Goal: Task Accomplishment & Management: Complete application form

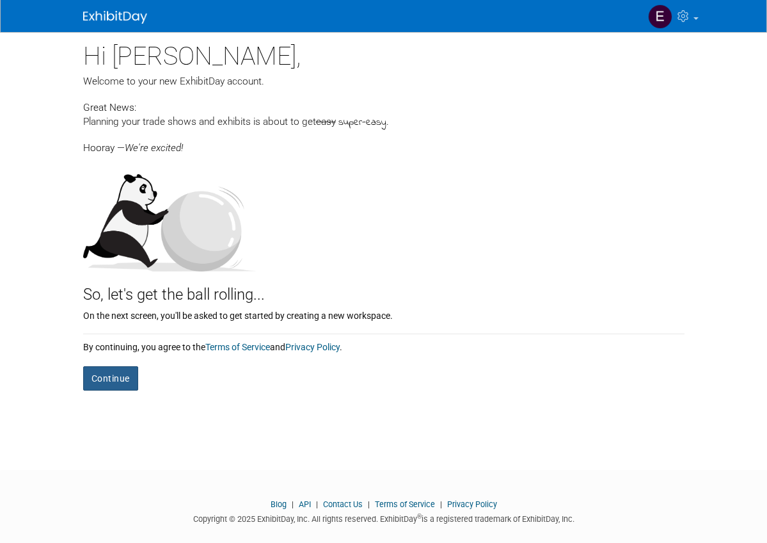
click at [118, 369] on button "Continue" at bounding box center [110, 378] width 55 height 24
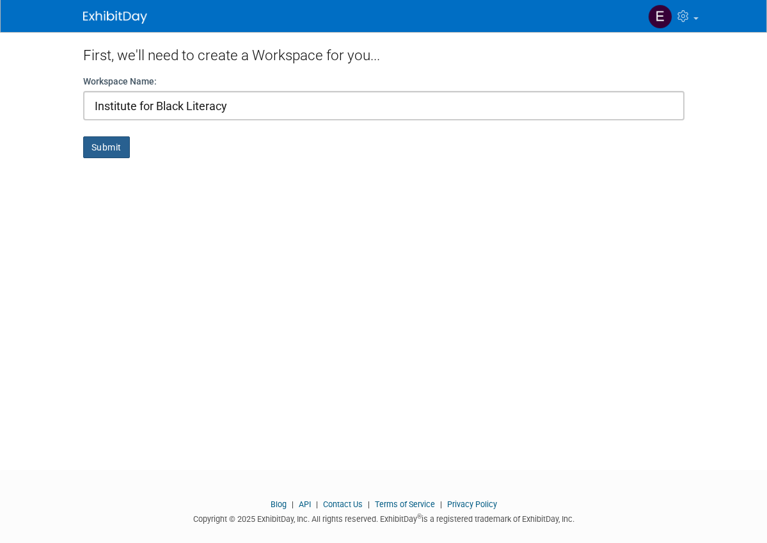
type input "Institute for Black Literacy"
click at [109, 139] on button "Submit" at bounding box center [106, 147] width 47 height 22
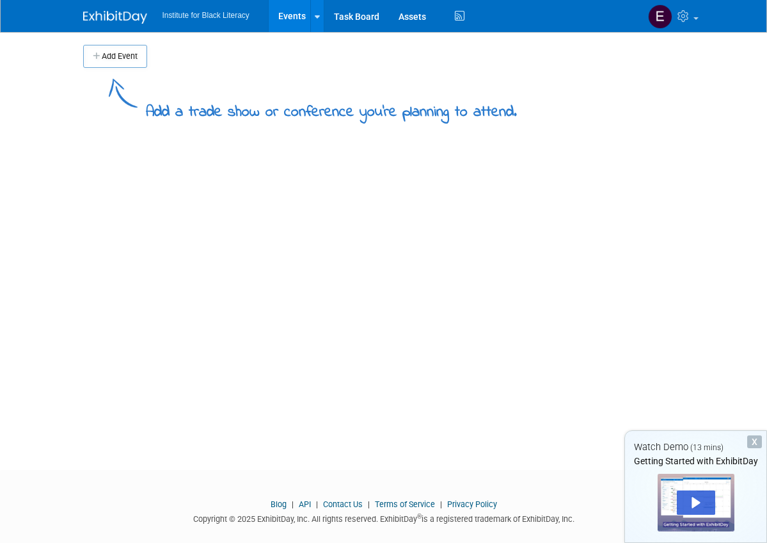
click at [757, 445] on div "X" at bounding box center [754, 441] width 15 height 13
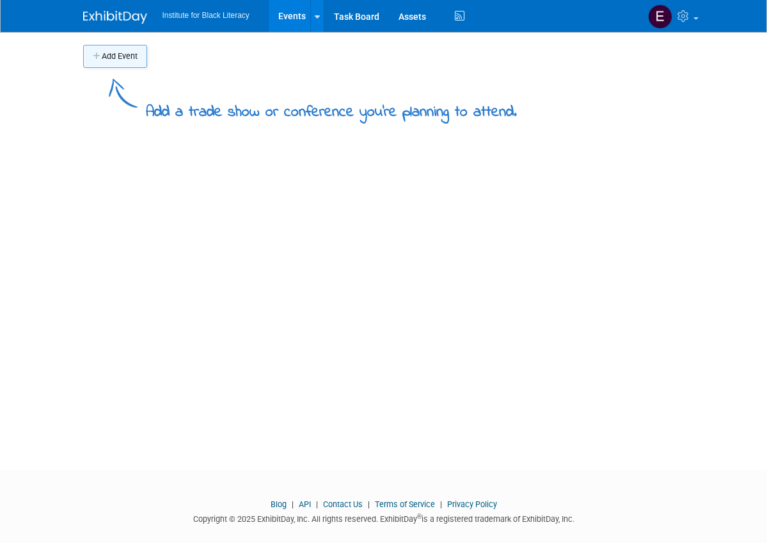
click at [125, 52] on button "Add Event" at bounding box center [115, 56] width 64 height 23
